Goal: Task Accomplishment & Management: Manage account settings

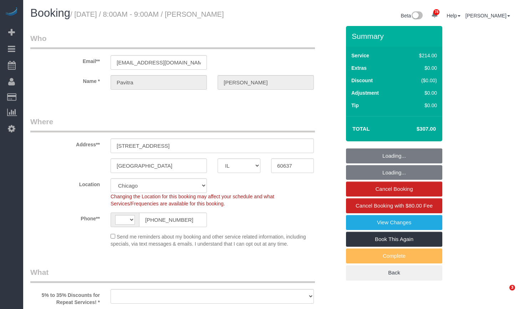
select select "IL"
select select "string:cash"
select select "number:1"
select select "number:67"
select select "number:139"
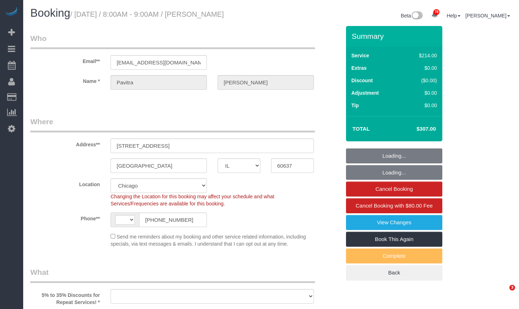
select select "number:106"
select select "512"
select select "2"
select select "5"
select select "string:[GEOGRAPHIC_DATA]"
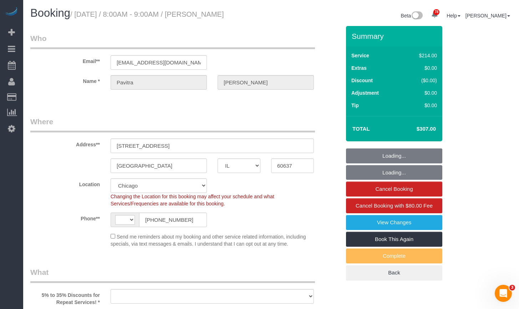
select select "object:1163"
select select "2"
select select "5"
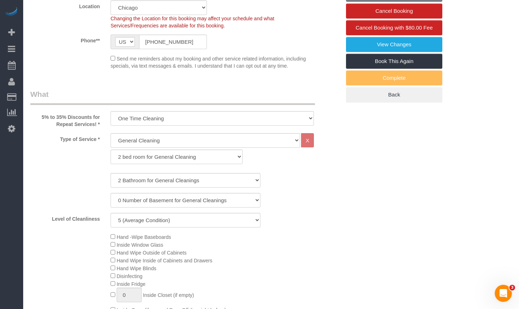
select select "object:1327"
select select "spot1"
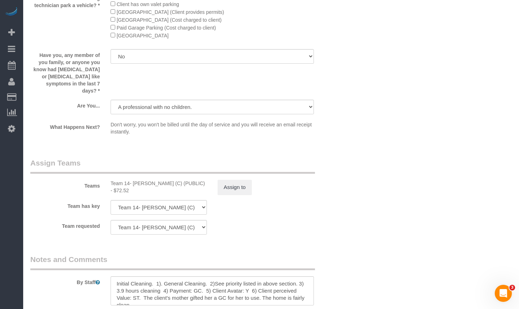
scroll to position [1141, 0]
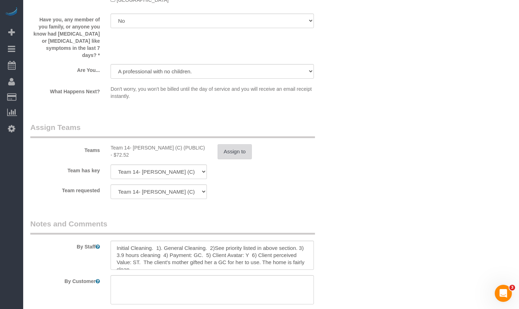
click at [226, 147] on button "Assign to" at bounding box center [234, 151] width 34 height 15
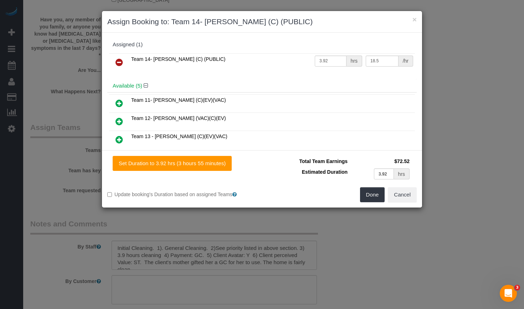
click at [119, 103] on icon at bounding box center [119, 103] width 7 height 9
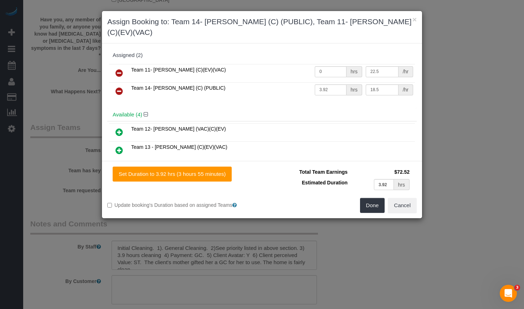
click at [119, 69] on icon at bounding box center [119, 73] width 7 height 9
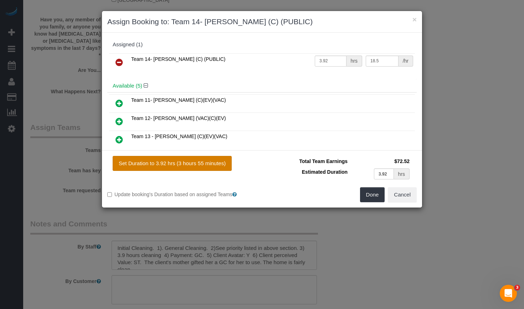
click at [180, 162] on button "Set Duration to 3.92 hrs (3 hours 55 minutes)" at bounding box center [172, 163] width 119 height 15
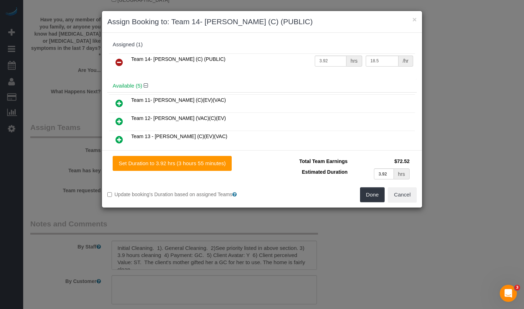
click at [121, 64] on icon at bounding box center [119, 62] width 7 height 9
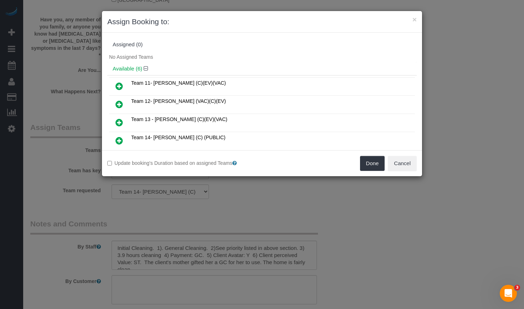
click at [116, 84] on icon at bounding box center [119, 86] width 7 height 9
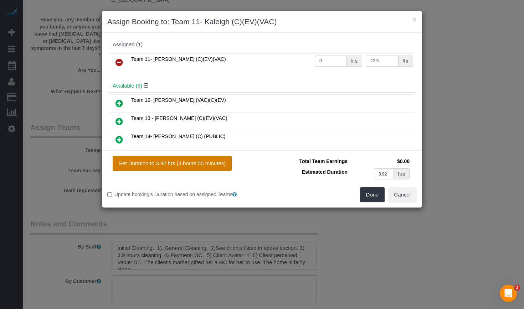
drag, startPoint x: 176, startPoint y: 159, endPoint x: 211, endPoint y: 167, distance: 36.5
click at [176, 159] on button "Set Duration to 3.92 hrs (3 hours 55 minutes)" at bounding box center [172, 163] width 119 height 15
type input "3.92"
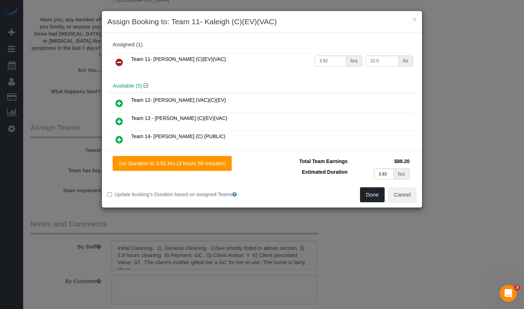
click at [363, 191] on button "Done" at bounding box center [372, 195] width 25 height 15
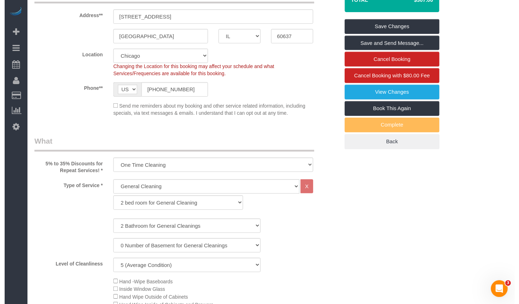
scroll to position [0, 0]
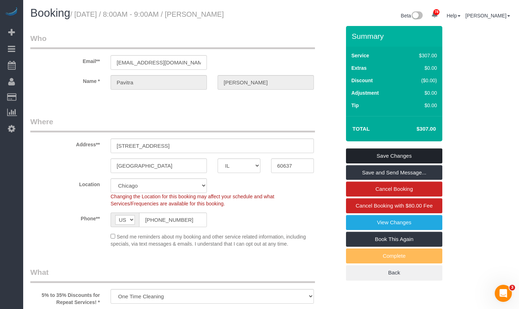
click at [410, 154] on link "Save Changes" at bounding box center [394, 156] width 96 height 15
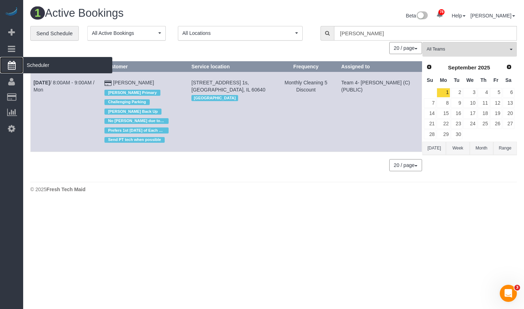
click at [50, 66] on span "Scheduler" at bounding box center [67, 65] width 89 height 16
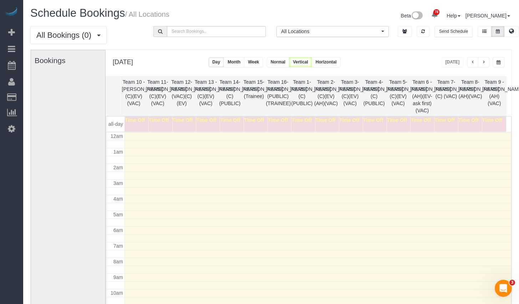
scroll to position [94, 0]
click at [499, 61] on span "button" at bounding box center [498, 62] width 4 height 4
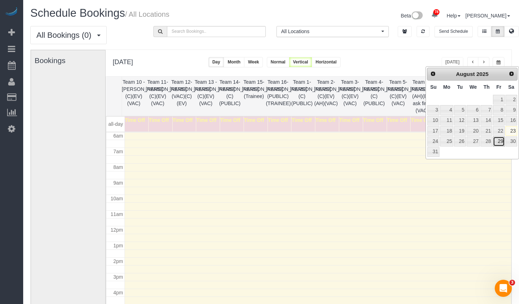
click at [496, 144] on link "29" at bounding box center [498, 142] width 11 height 10
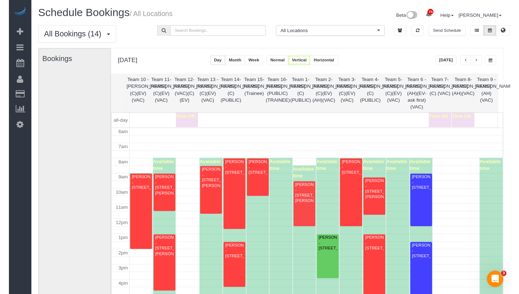
scroll to position [166, 0]
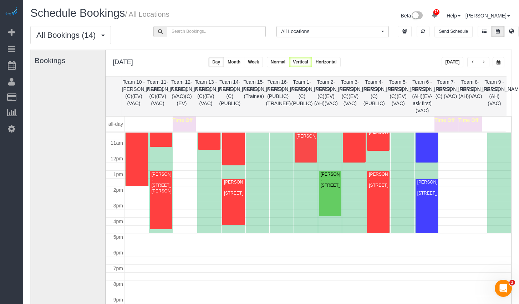
click at [500, 61] on span "button" at bounding box center [498, 62] width 4 height 4
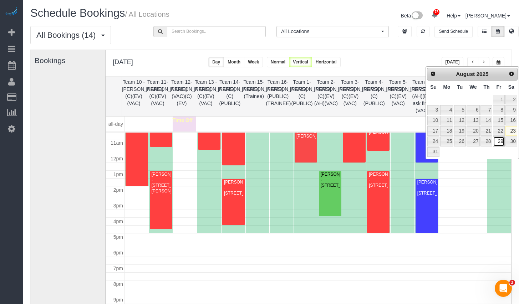
click at [501, 140] on link "29" at bounding box center [498, 142] width 11 height 10
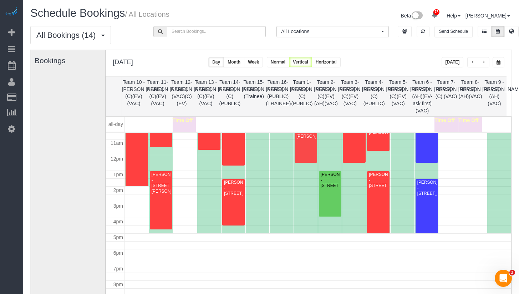
click at [499, 66] on button "button" at bounding box center [498, 62] width 12 height 10
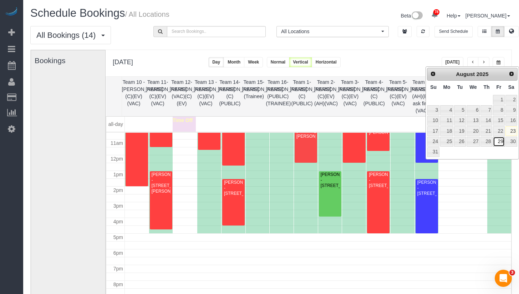
click at [498, 142] on link "29" at bounding box center [498, 142] width 11 height 10
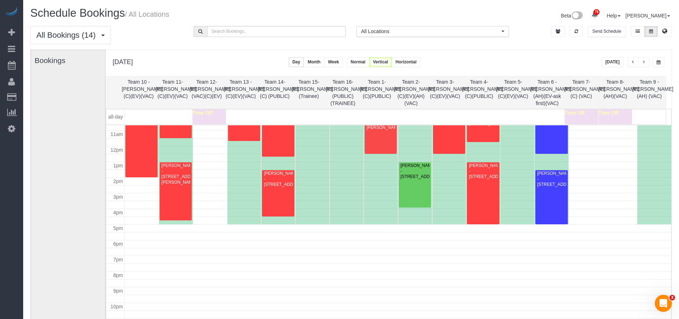
scroll to position [96, 0]
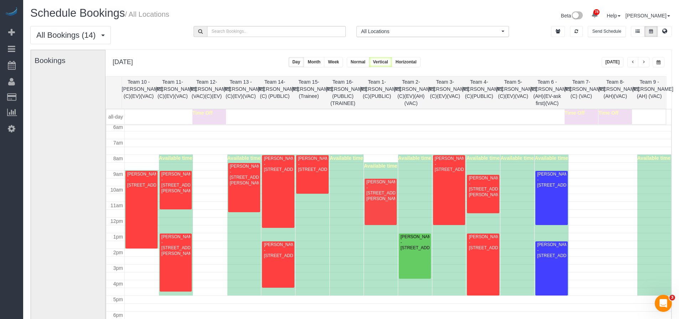
click at [518, 65] on button "button" at bounding box center [659, 62] width 12 height 10
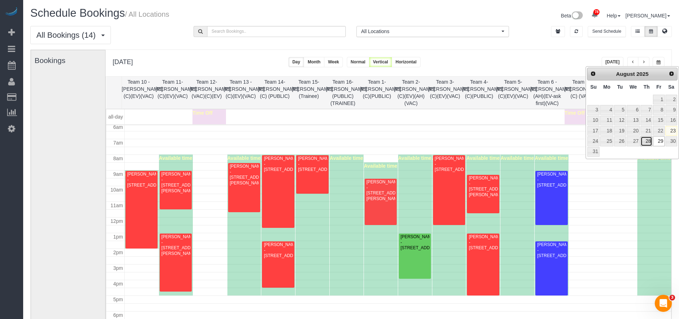
click at [518, 140] on link "28" at bounding box center [647, 142] width 12 height 10
type input "**********"
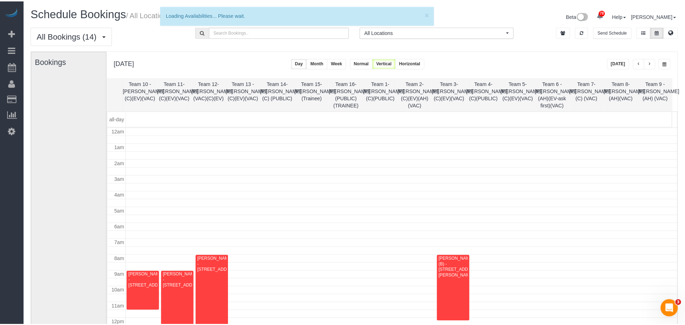
scroll to position [94, 0]
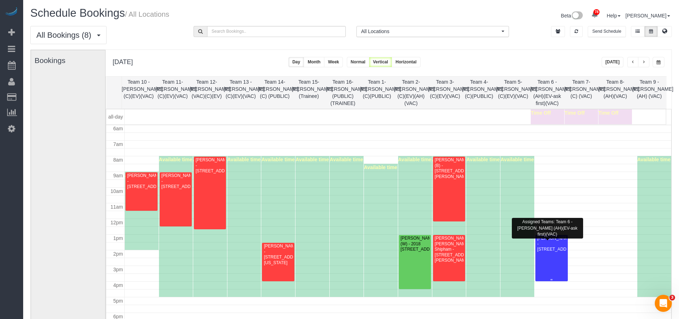
click at [518, 267] on div at bounding box center [552, 258] width 32 height 46
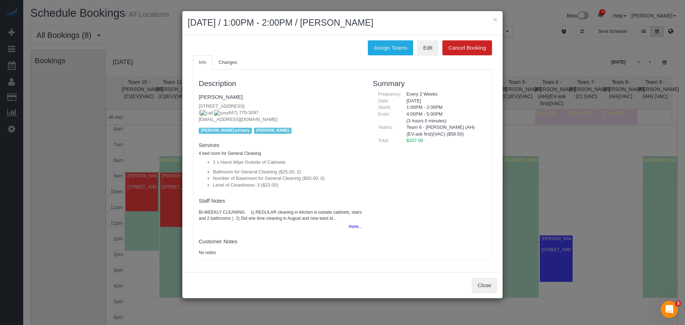
drag, startPoint x: 405, startPoint y: 141, endPoint x: 416, endPoint y: 140, distance: 10.4
click at [416, 140] on div "$207.00" at bounding box center [443, 140] width 85 height 7
copy span "$207"
drag, startPoint x: 380, startPoint y: 23, endPoint x: 339, endPoint y: 25, distance: 40.3
click at [339, 25] on h2 "[DATE] / 1:00PM - 2:00PM / [PERSON_NAME]" at bounding box center [342, 22] width 309 height 13
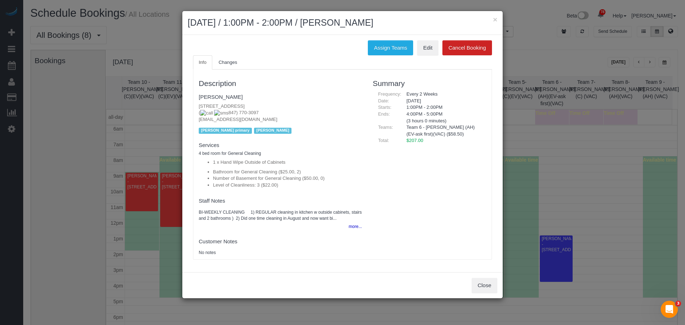
copy h2 "[PERSON_NAME]"
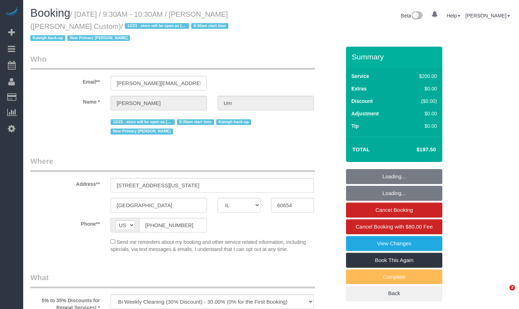
select select "IL"
select select "string:fspay-02be4c91-19f8-4229-8070-9e16dee21cb8"
select select "number:1"
select select "number:58"
select select "number:139"
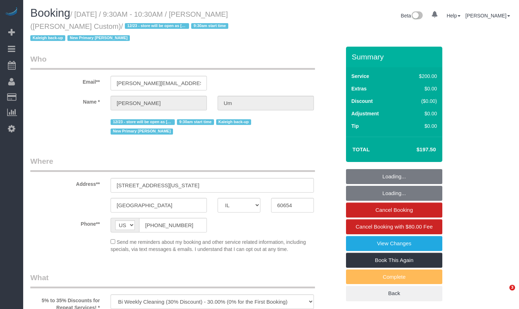
select select "number:108"
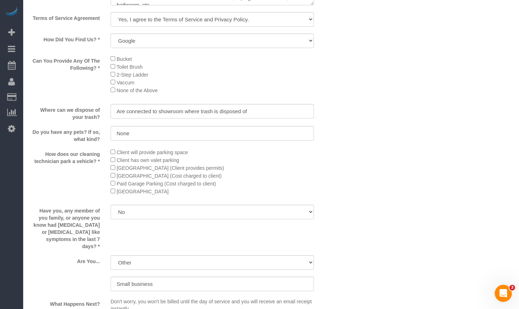
select select "512"
select select "2"
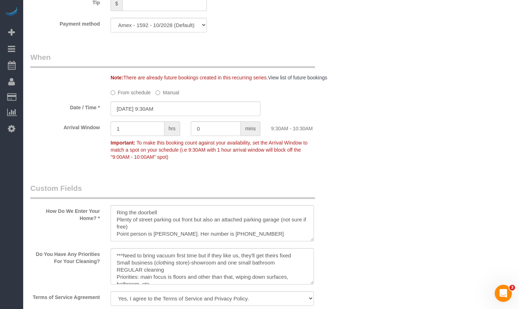
select select "object:1305"
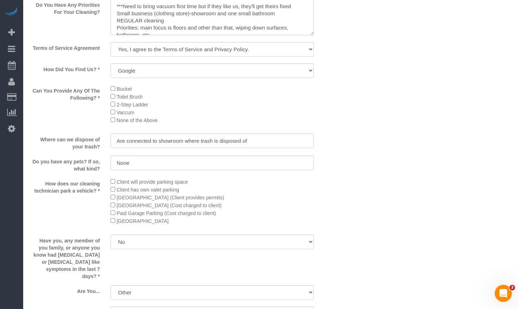
select select "2"
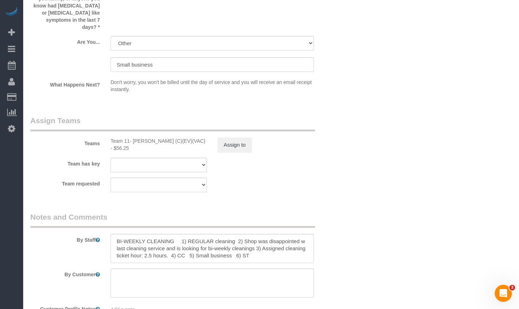
scroll to position [1303, 0]
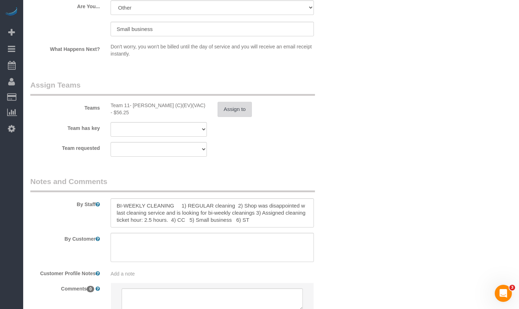
click at [235, 102] on button "Assign to" at bounding box center [234, 109] width 34 height 15
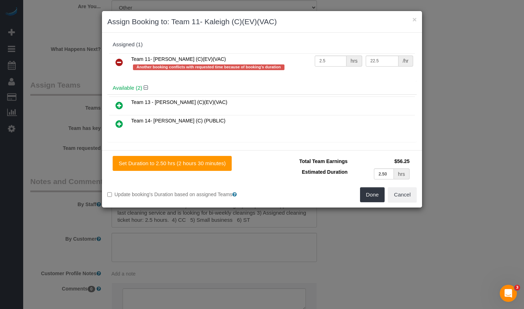
click at [118, 65] on icon at bounding box center [119, 62] width 7 height 9
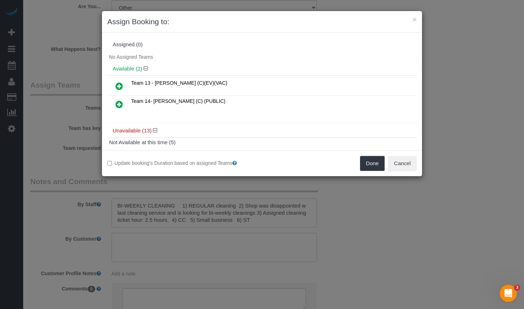
click at [117, 86] on icon at bounding box center [119, 86] width 7 height 9
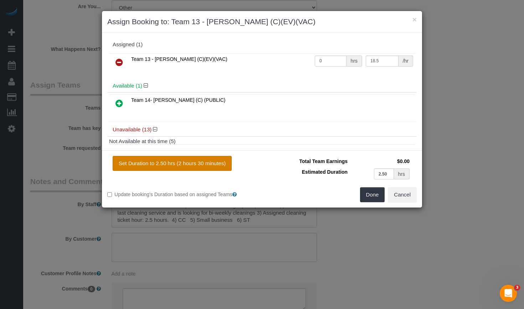
click at [190, 164] on button "Set Duration to 2.50 hrs (2 hours 30 minutes)" at bounding box center [172, 163] width 119 height 15
type input "2.50"
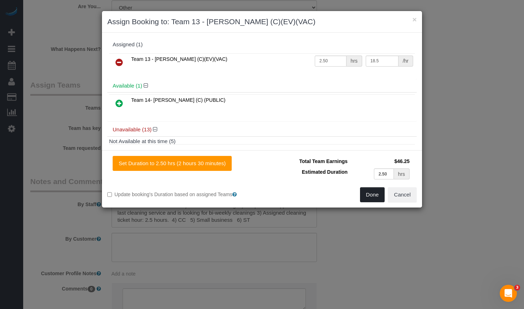
click at [372, 198] on button "Done" at bounding box center [372, 195] width 25 height 15
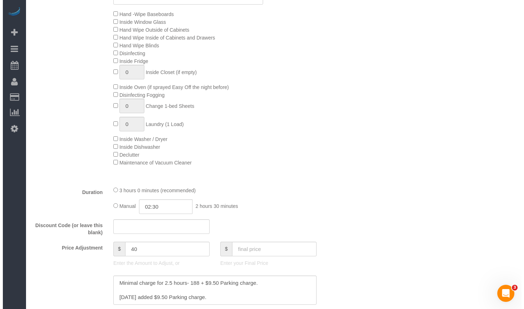
scroll to position [0, 0]
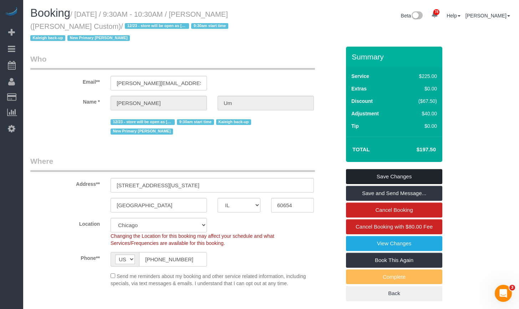
click at [383, 169] on link "Save Changes" at bounding box center [394, 176] width 96 height 15
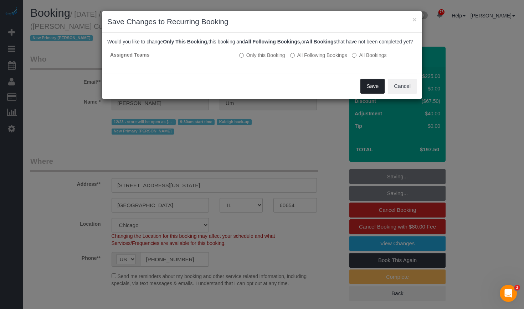
click at [369, 92] on button "Save" at bounding box center [372, 86] width 24 height 15
